Goal: Task Accomplishment & Management: Complete application form

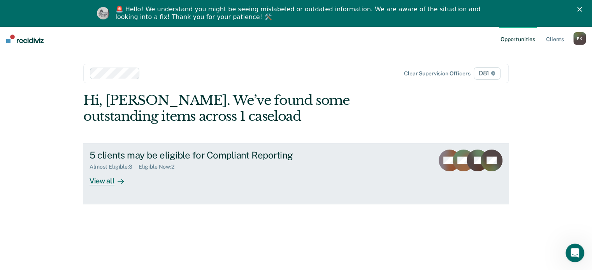
click at [334, 164] on div "Almost Eligible : 3 Eligible Now : 2" at bounding box center [225, 166] width 273 height 10
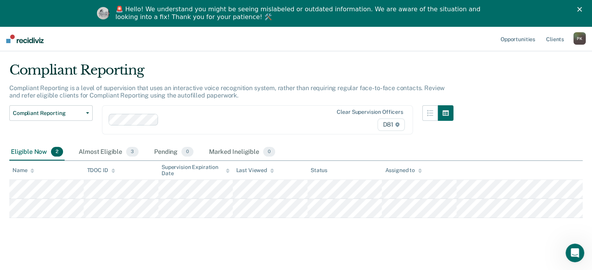
scroll to position [26, 0]
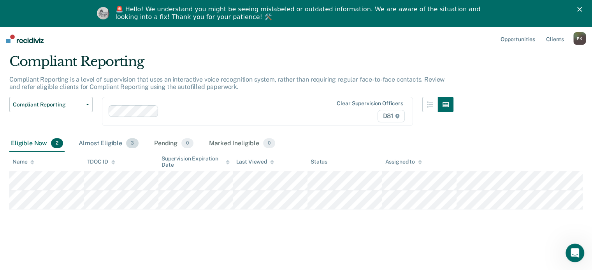
click at [105, 140] on div "Almost Eligible 3" at bounding box center [108, 143] width 63 height 17
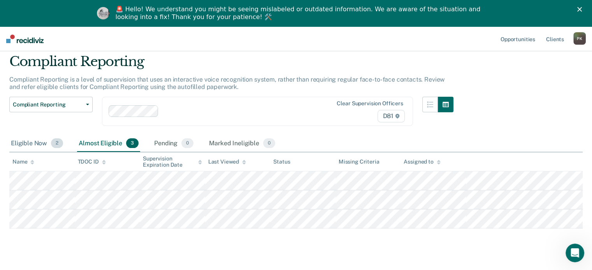
click at [39, 138] on div "Eligible Now 2" at bounding box center [36, 143] width 55 height 17
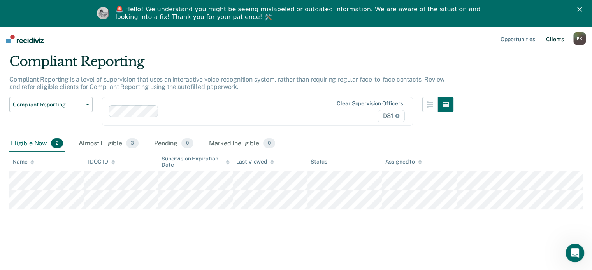
click at [559, 38] on link "Client s" at bounding box center [554, 38] width 21 height 25
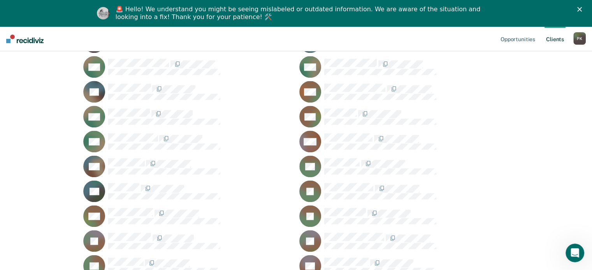
scroll to position [973, 0]
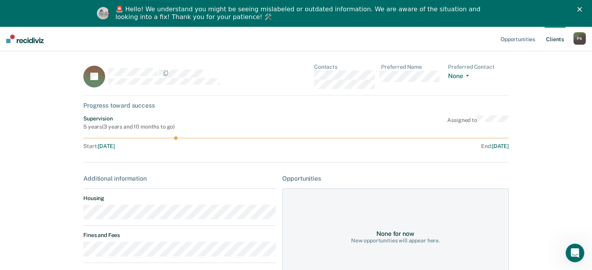
click at [582, 8] on polygon "Close" at bounding box center [579, 9] width 5 height 5
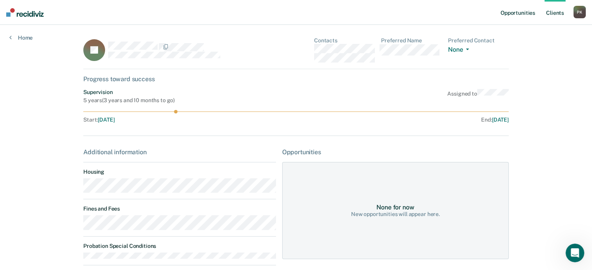
click at [514, 11] on link "Opportunities" at bounding box center [518, 12] width 38 height 25
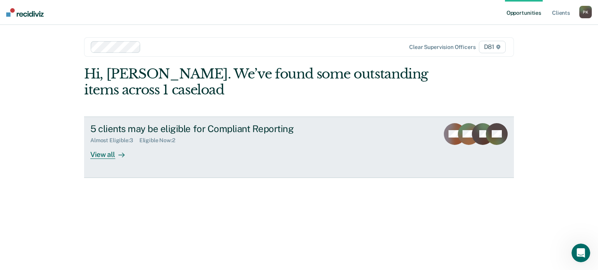
click at [217, 137] on div "Almost Eligible : 3 Eligible Now : 2" at bounding box center [226, 139] width 273 height 10
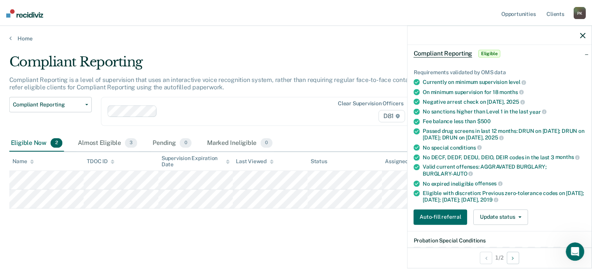
scroll to position [117, 0]
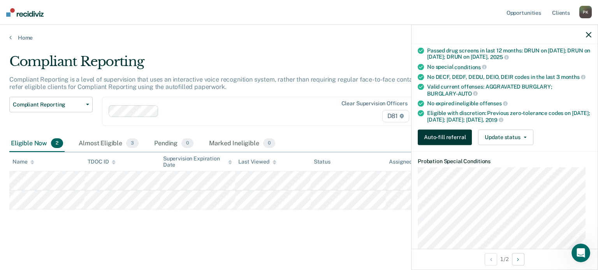
click at [447, 131] on button "Auto-fill referral" at bounding box center [444, 138] width 54 height 16
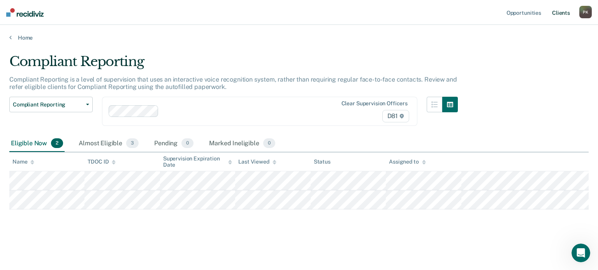
click at [562, 10] on link "Client s" at bounding box center [560, 12] width 21 height 25
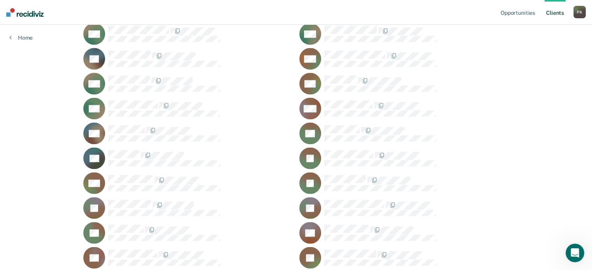
scroll to position [1012, 0]
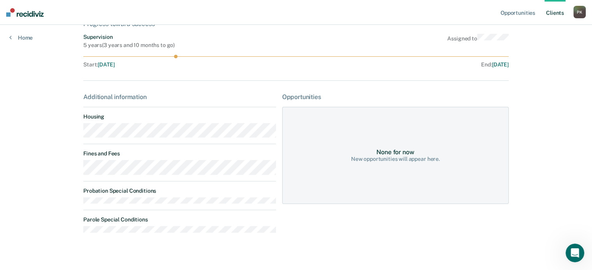
scroll to position [64, 0]
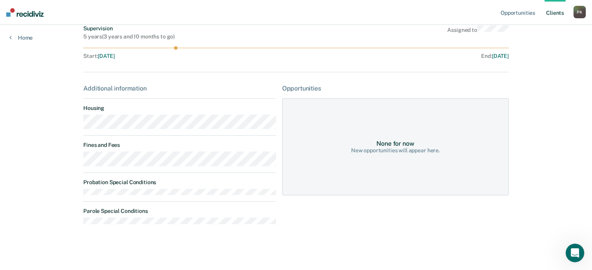
click at [410, 146] on div "None for now" at bounding box center [395, 143] width 38 height 7
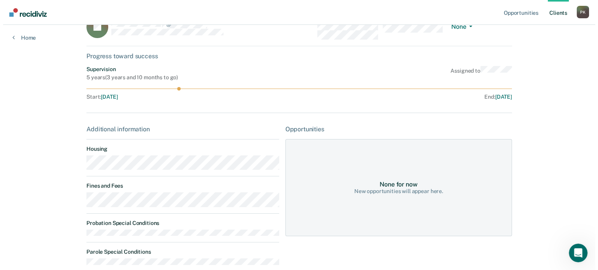
scroll to position [0, 0]
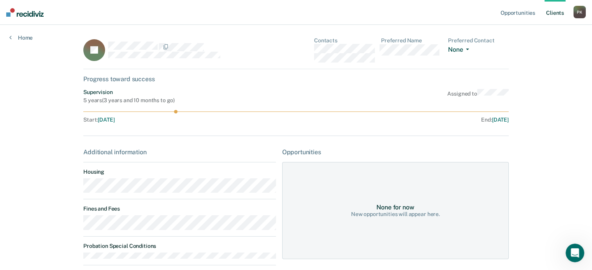
click at [458, 47] on button "None" at bounding box center [460, 50] width 24 height 9
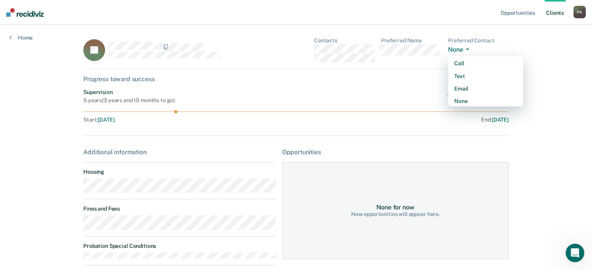
click at [458, 47] on button "None" at bounding box center [460, 50] width 24 height 9
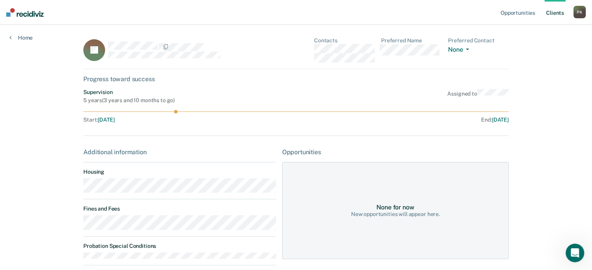
click at [349, 91] on div "Supervision 5 years ( 3 years and 10 months to go ) Assigned to" at bounding box center [295, 96] width 425 height 15
click at [22, 35] on link "Home" at bounding box center [20, 37] width 23 height 7
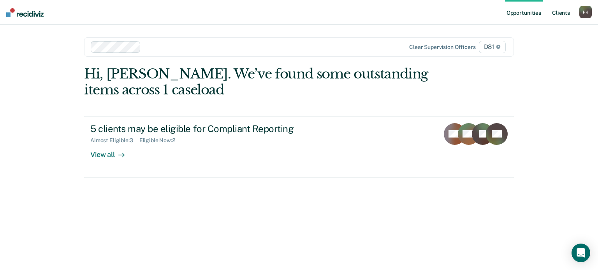
click at [568, 11] on link "Client s" at bounding box center [560, 12] width 21 height 25
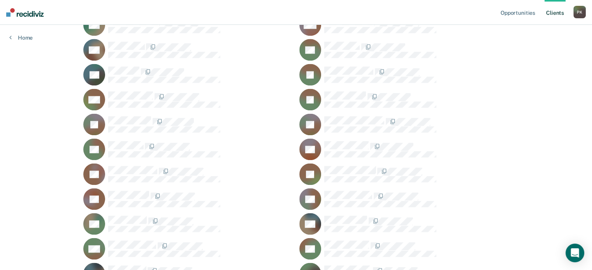
scroll to position [1012, 0]
